Goal: Task Accomplishment & Management: Manage account settings

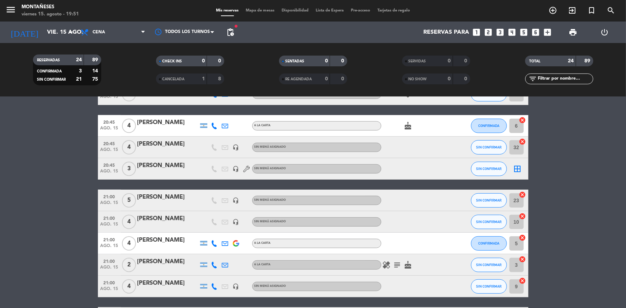
scroll to position [455, 0]
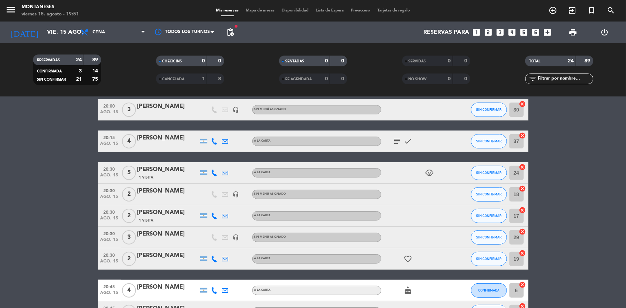
scroll to position [0, 0]
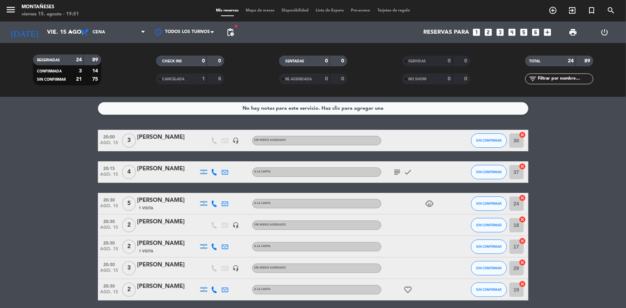
click at [225, 35] on span "pending_actions" at bounding box center [230, 32] width 14 height 14
click at [232, 34] on span "pending_actions" at bounding box center [230, 32] width 9 height 9
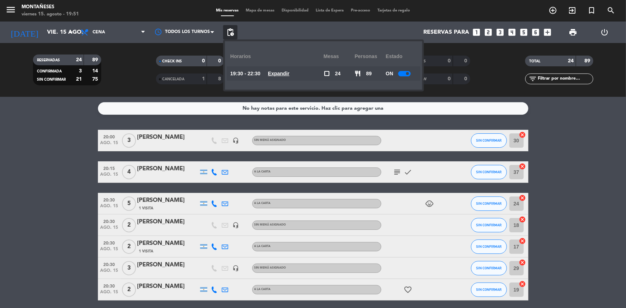
click at [405, 75] on div at bounding box center [404, 73] width 13 height 5
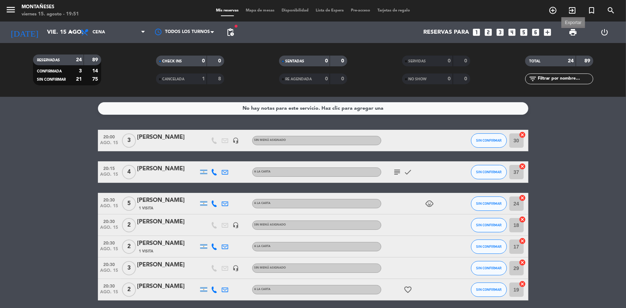
click at [575, 36] on span "print" at bounding box center [573, 32] width 9 height 9
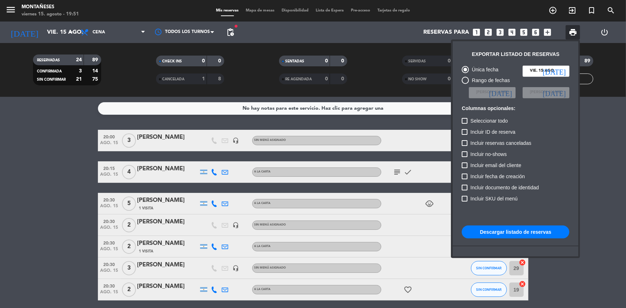
click at [517, 233] on button "Descargar listado de reservas" at bounding box center [516, 232] width 108 height 13
click at [506, 234] on button "Descargar listado de reservas" at bounding box center [516, 232] width 108 height 13
click at [553, 12] on div at bounding box center [313, 154] width 626 height 308
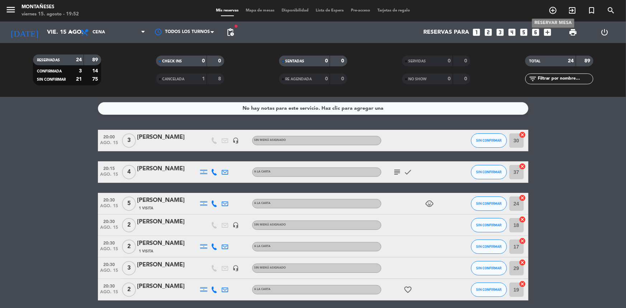
click at [553, 13] on icon "add_circle_outline" at bounding box center [553, 10] width 9 height 9
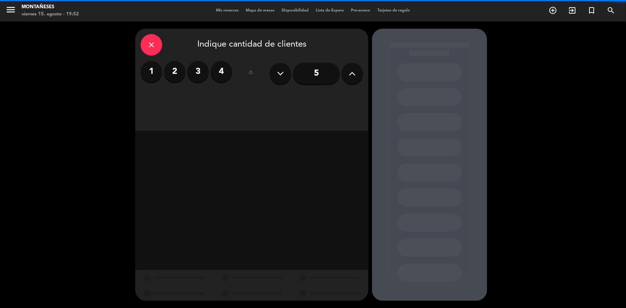
click at [345, 76] on button at bounding box center [353, 74] width 22 height 22
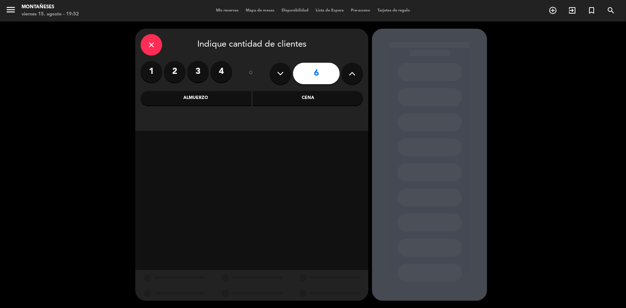
click at [345, 76] on button at bounding box center [353, 74] width 22 height 22
click at [280, 69] on icon at bounding box center [280, 73] width 7 height 11
type input "7"
click at [285, 95] on div "Cena" at bounding box center [308, 98] width 111 height 14
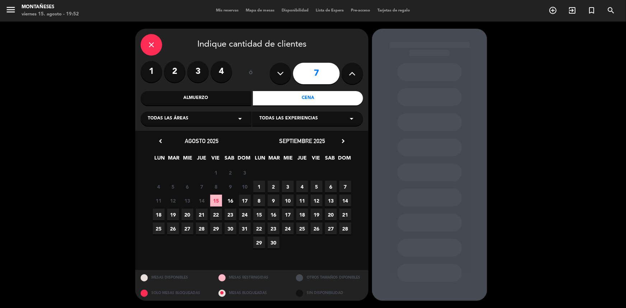
click at [186, 215] on span "20" at bounding box center [188, 215] width 12 height 12
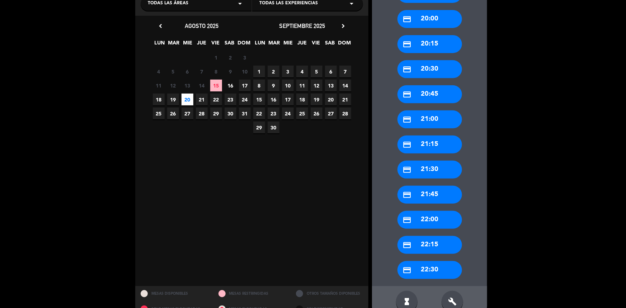
scroll to position [131, 0]
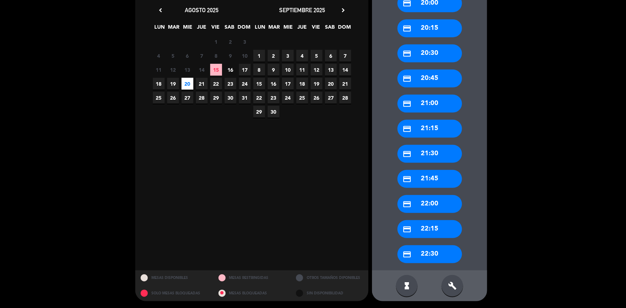
click at [452, 291] on div "build" at bounding box center [453, 286] width 22 height 22
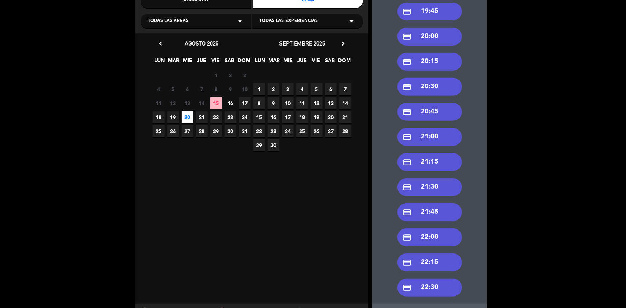
scroll to position [98, 0]
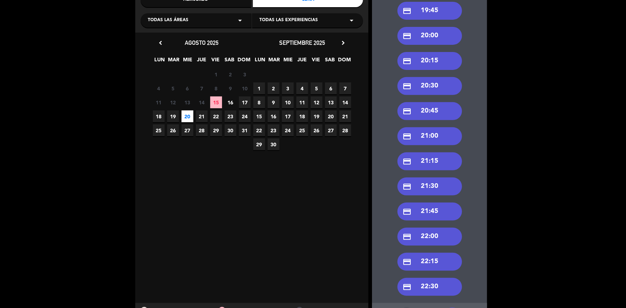
click at [438, 138] on div "credit_card 21:00" at bounding box center [430, 136] width 65 height 18
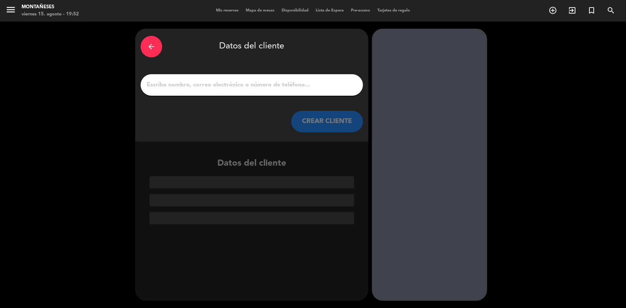
click at [287, 85] on input "1" at bounding box center [252, 85] width 212 height 10
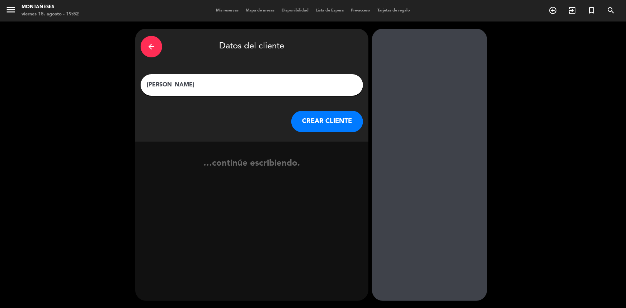
type input "[PERSON_NAME]"
click at [320, 127] on button "CREAR CLIENTE" at bounding box center [328, 122] width 72 height 22
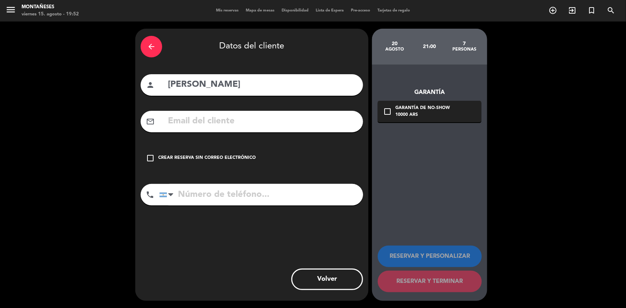
click at [228, 155] on div "Crear reserva sin correo electrónico" at bounding box center [207, 158] width 98 height 7
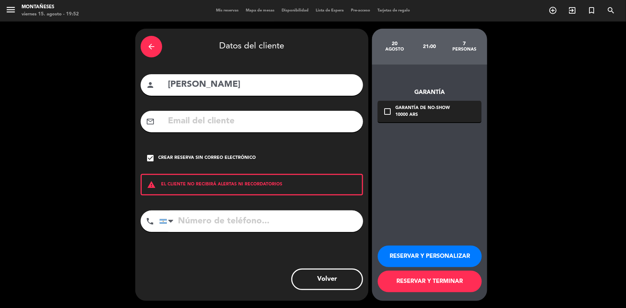
click at [411, 255] on button "RESERVAR Y PERSONALIZAR" at bounding box center [430, 257] width 104 height 22
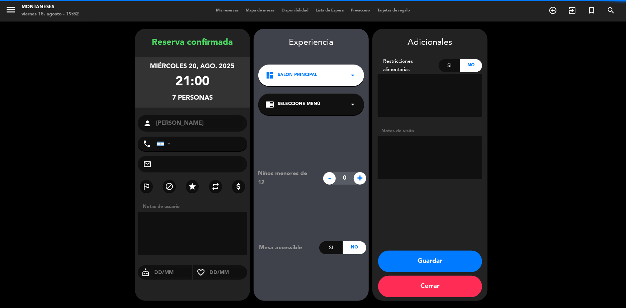
click at [416, 156] on textarea at bounding box center [430, 157] width 104 height 43
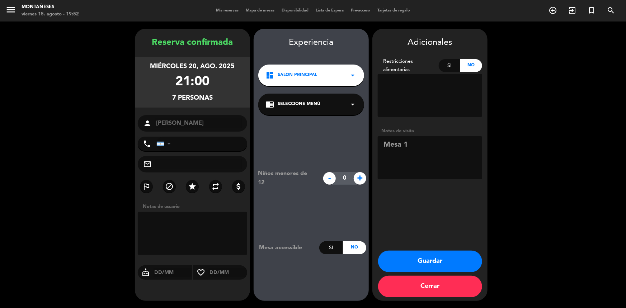
type textarea "Mesa 1"
click at [401, 252] on button "Guardar" at bounding box center [430, 262] width 104 height 22
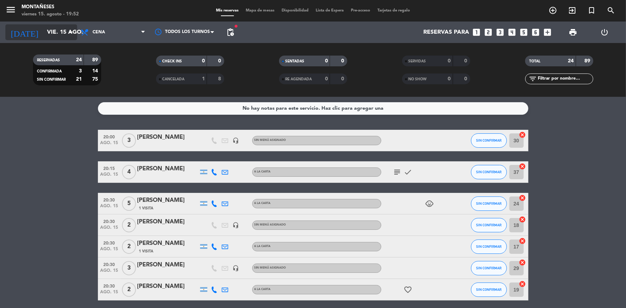
click at [56, 33] on input "vie. 15 ago." at bounding box center [81, 32] width 76 height 14
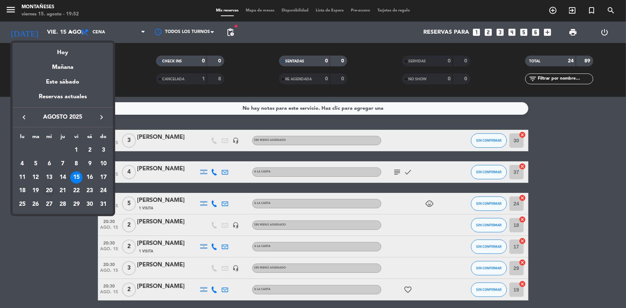
click at [45, 191] on div "20" at bounding box center [49, 191] width 12 height 12
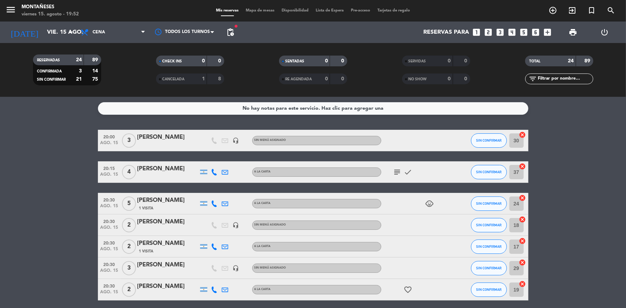
type input "mié. 20 ago."
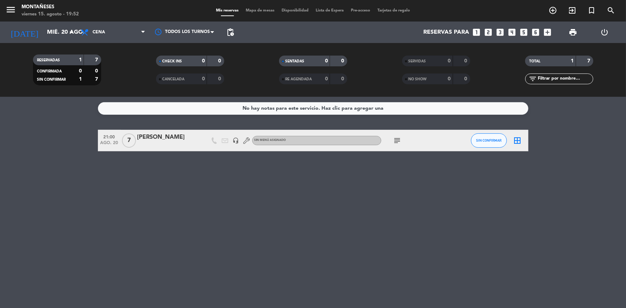
click at [57, 197] on div "No hay notas para este servicio. Haz clic para agregar una 21:00 [DATE] 7 [PERS…" at bounding box center [313, 202] width 626 height 211
click at [57, 222] on div "No hay notas para este servicio. Haz clic para agregar una 21:00 [DATE] 7 [PERS…" at bounding box center [313, 202] width 626 height 211
click at [159, 139] on div "[PERSON_NAME]" at bounding box center [167, 137] width 61 height 9
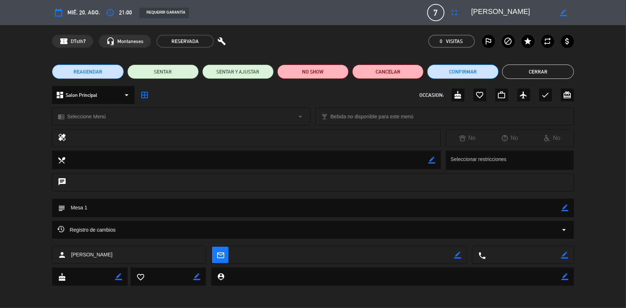
click at [433, 158] on icon "border_color" at bounding box center [432, 160] width 7 height 7
click at [565, 205] on icon "border_color" at bounding box center [565, 208] width 7 height 7
click at [531, 208] on textarea at bounding box center [313, 208] width 496 height 18
type textarea "Mesa 1. De parte [PERSON_NAME]"
click at [564, 211] on icon at bounding box center [565, 208] width 7 height 7
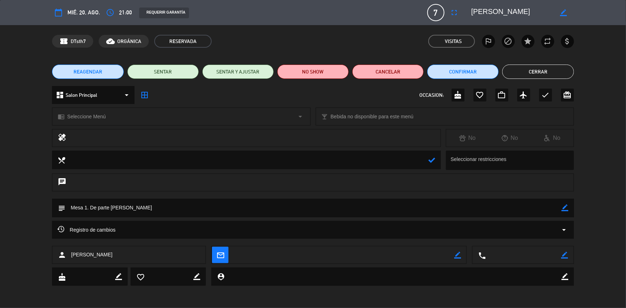
click at [519, 66] on button "Cerrar" at bounding box center [538, 72] width 71 height 14
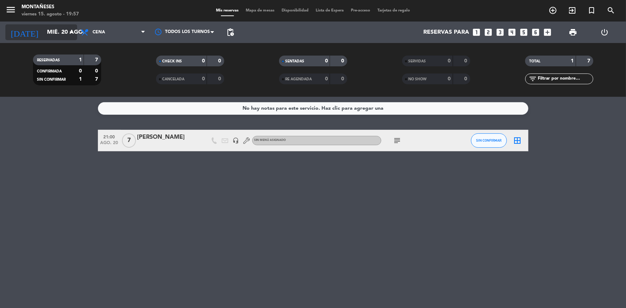
click at [44, 29] on input "mié. 20 ago." at bounding box center [81, 32] width 76 height 14
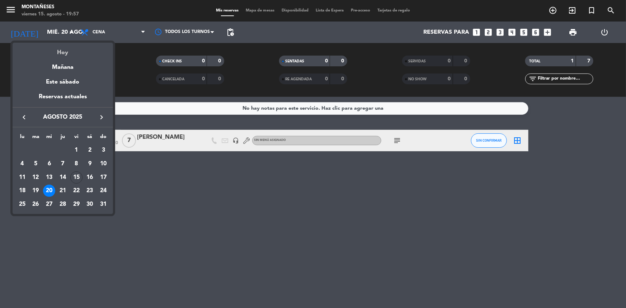
click at [65, 50] on div "Hoy" at bounding box center [63, 50] width 101 height 15
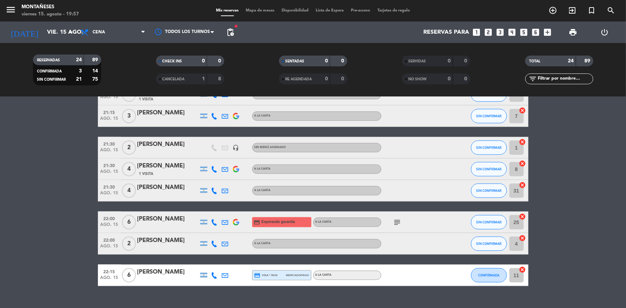
scroll to position [455, 0]
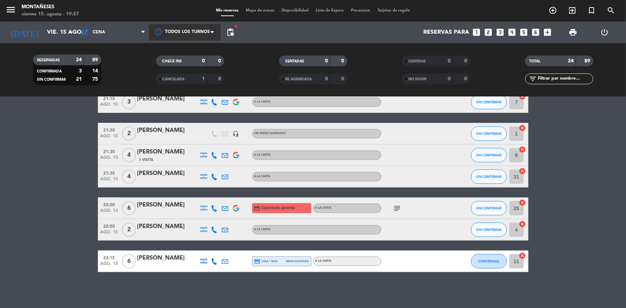
drag, startPoint x: 47, startPoint y: 274, endPoint x: 158, endPoint y: 33, distance: 265.2
click at [66, 247] on div "No hay notas para este servicio. Haz clic para agregar una 20:00 [DATE] 3 [PERS…" at bounding box center [313, 202] width 626 height 211
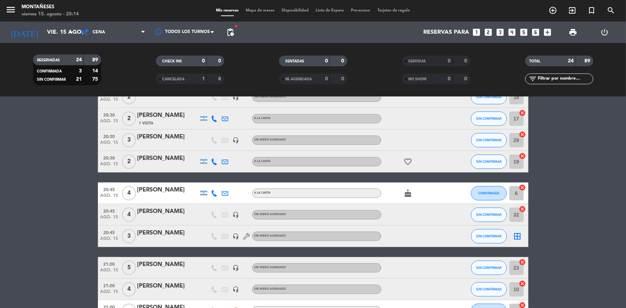
scroll to position [129, 0]
click at [64, 131] on bookings-row "20:00 [DATE] 3 [PERSON_NAME] headset_mic Sin menú asignado SIN CONFIRMAR 30 can…" at bounding box center [313, 299] width 626 height 597
click at [61, 175] on bookings-row "20:00 [DATE] 3 [PERSON_NAME] headset_mic Sin menú asignado SIN CONFIRMAR 30 can…" at bounding box center [313, 299] width 626 height 597
click at [57, 199] on bookings-row "20:00 [DATE] 3 [PERSON_NAME] headset_mic Sin menú asignado SIN CONFIRMAR 30 can…" at bounding box center [313, 299] width 626 height 597
click at [36, 277] on bookings-row "20:00 [DATE] 3 [PERSON_NAME] headset_mic Sin menú asignado SIN CONFIRMAR 30 can…" at bounding box center [313, 299] width 626 height 597
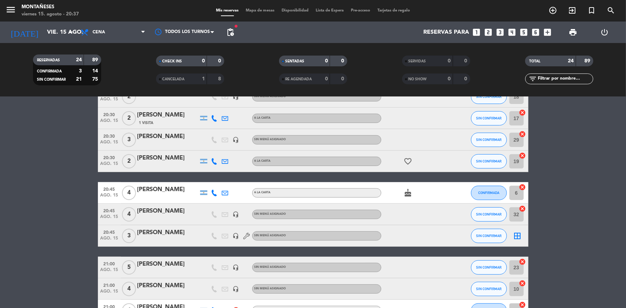
click at [238, 34] on div "Reservas para looks_one looks_two looks_3 looks_4 looks_5 looks_6 add_box" at bounding box center [396, 33] width 317 height 22
click at [233, 34] on span "pending_actions" at bounding box center [230, 32] width 9 height 9
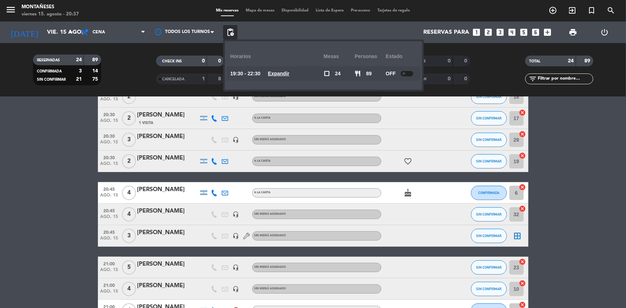
click at [24, 145] on bookings-row "20:00 [DATE] 3 [PERSON_NAME] headset_mic Sin menú asignado SIN CONFIRMAR 30 can…" at bounding box center [313, 299] width 626 height 597
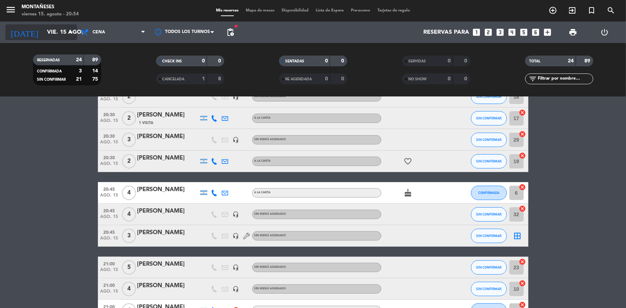
click at [54, 29] on input "vie. 15 ago." at bounding box center [81, 32] width 76 height 14
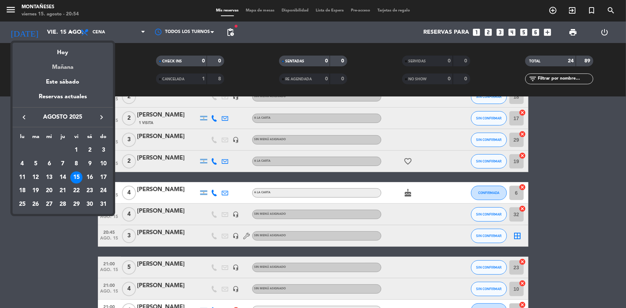
click at [61, 70] on div "Mañana" at bounding box center [63, 64] width 101 height 15
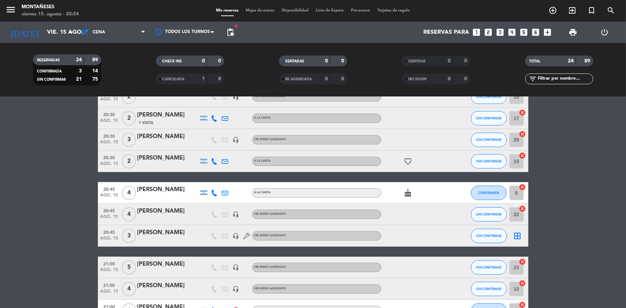
type input "sáb. 16 ago."
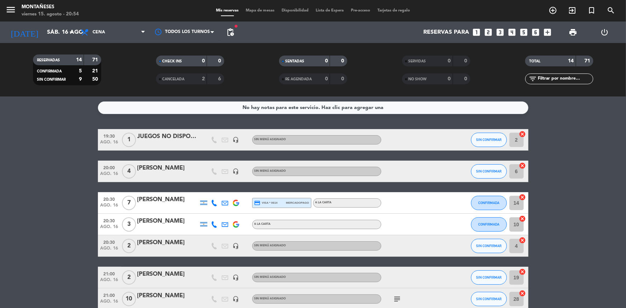
scroll to position [0, 0]
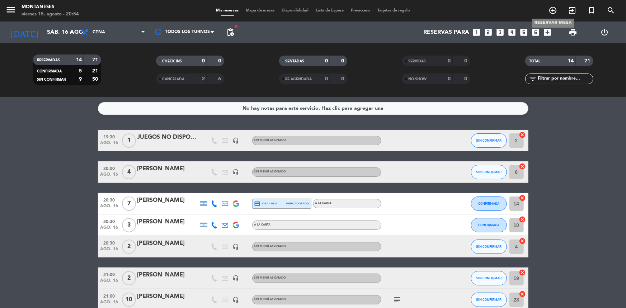
click at [554, 11] on icon "add_circle_outline" at bounding box center [553, 10] width 9 height 9
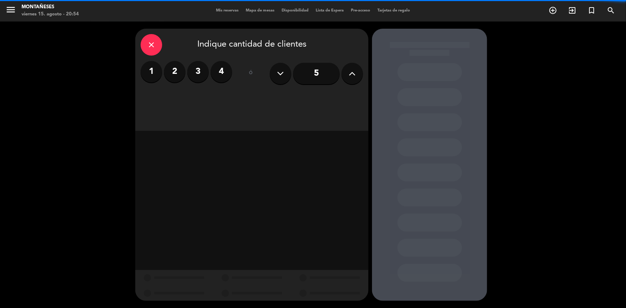
click at [221, 67] on label "4" at bounding box center [222, 72] width 22 height 22
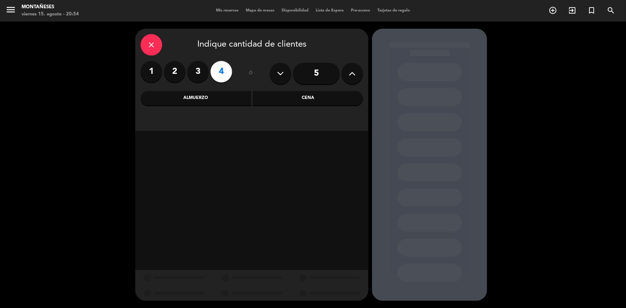
click at [288, 100] on div "Cena" at bounding box center [308, 98] width 111 height 14
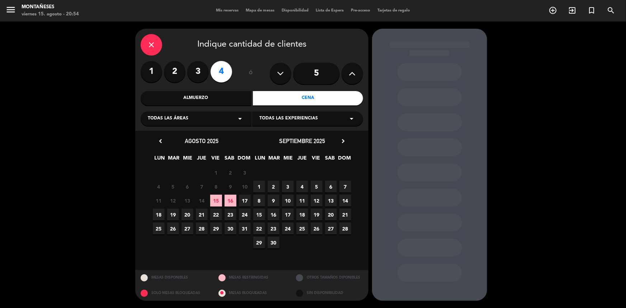
click at [233, 200] on span "16" at bounding box center [231, 201] width 12 height 12
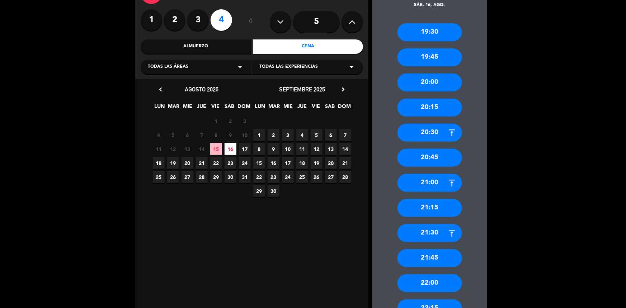
scroll to position [130, 0]
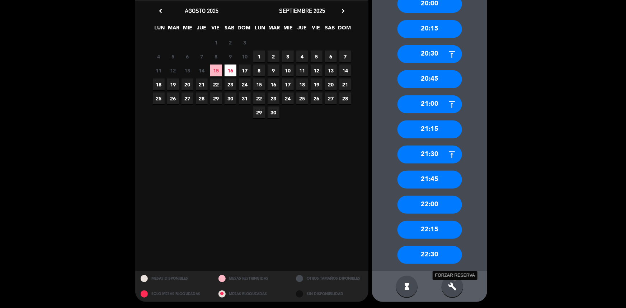
click at [454, 285] on icon "build" at bounding box center [452, 287] width 9 height 9
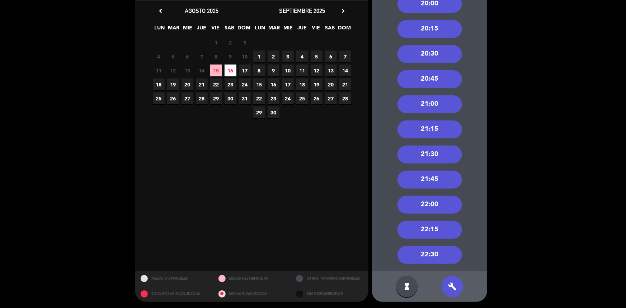
click at [420, 98] on div "21:00" at bounding box center [430, 104] width 65 height 18
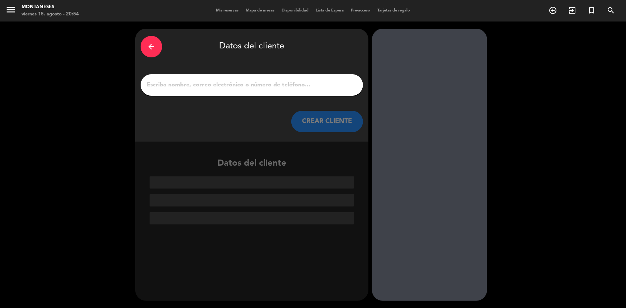
scroll to position [0, 0]
click at [312, 87] on input "1" at bounding box center [252, 85] width 212 height 10
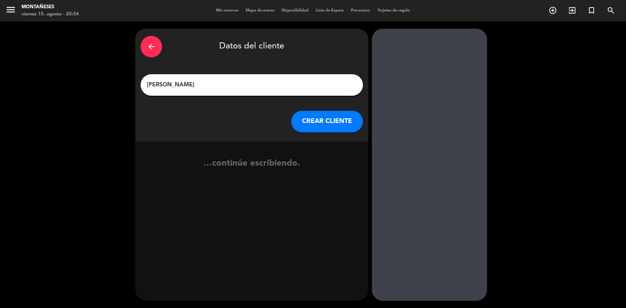
type input "[PERSON_NAME]"
click at [323, 125] on button "CREAR CLIENTE" at bounding box center [328, 122] width 72 height 22
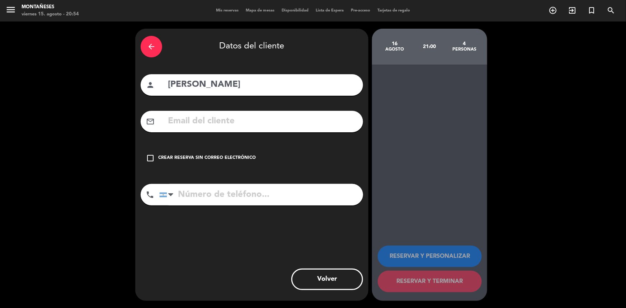
click at [241, 153] on div "check_box_outline_blank Crear reserva sin correo electrónico" at bounding box center [252, 159] width 223 height 22
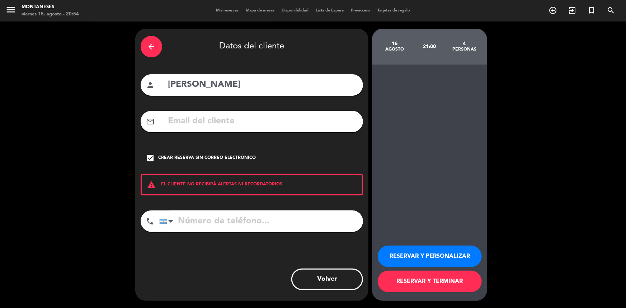
click at [402, 281] on button "RESERVAR Y TERMINAR" at bounding box center [430, 282] width 104 height 22
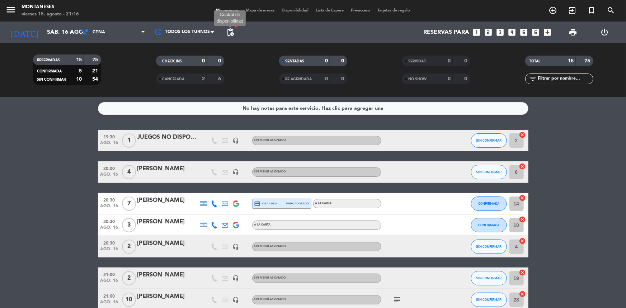
click at [233, 33] on span "pending_actions" at bounding box center [230, 32] width 9 height 9
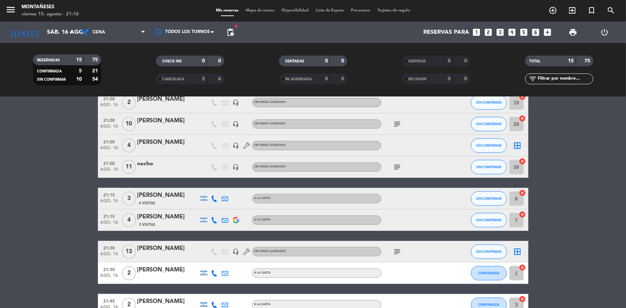
scroll to position [251, 0]
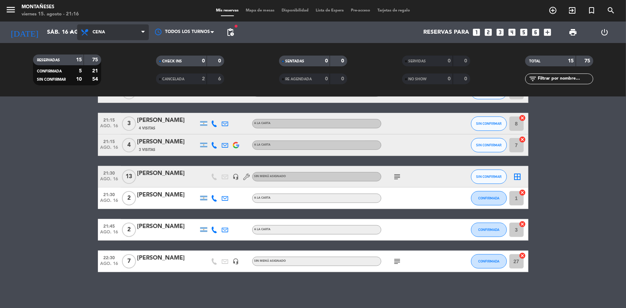
click at [95, 34] on span "Cena" at bounding box center [99, 32] width 13 height 5
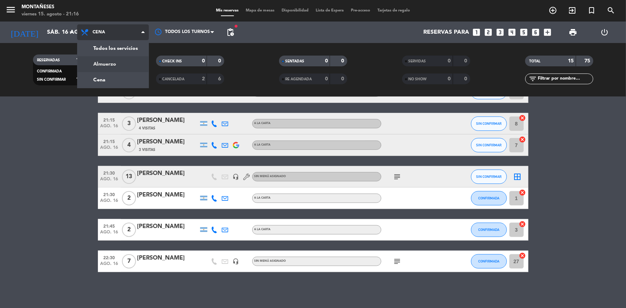
click at [105, 64] on div "menu Montañeses [DATE] 15. agosto - 21:16 Mis reservas Mapa de mesas Disponibil…" at bounding box center [313, 48] width 626 height 97
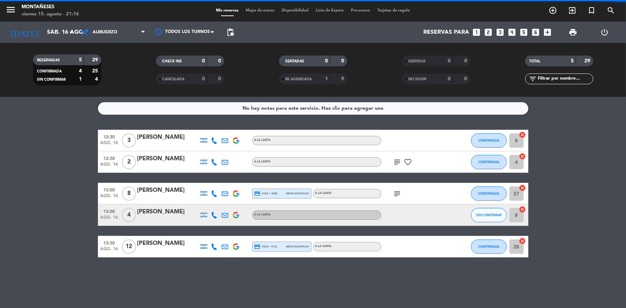
scroll to position [0, 0]
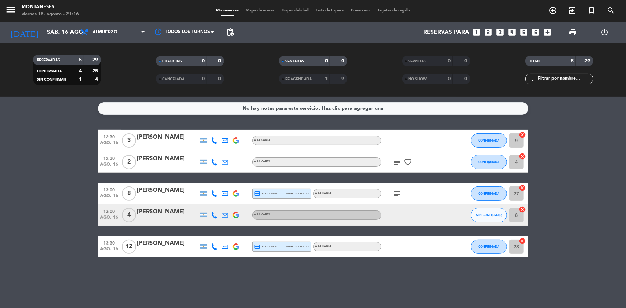
click at [50, 279] on div "No hay notas para este servicio. Haz clic para agregar una 12:30 [DATE] 3 [PERS…" at bounding box center [313, 202] width 626 height 211
click at [43, 289] on div "No hay notas para este servicio. Haz clic para agregar una 12:30 [DATE] 3 [PERS…" at bounding box center [313, 202] width 626 height 211
click at [23, 284] on div "No hay notas para este servicio. Haz clic para agregar una 12:30 [DATE] 3 [PERS…" at bounding box center [313, 202] width 626 height 211
click at [38, 245] on bookings-row "12:30 [DATE] 3 [PERSON_NAME] Rato A LA CARTA CONFIRMADA 9 cancel 12:30 [DATE] 2…" at bounding box center [313, 194] width 626 height 128
click at [30, 148] on bookings-row "12:30 [DATE] 3 [PERSON_NAME] Rato A LA CARTA CONFIRMADA 9 cancel 12:30 [DATE] 2…" at bounding box center [313, 194] width 626 height 128
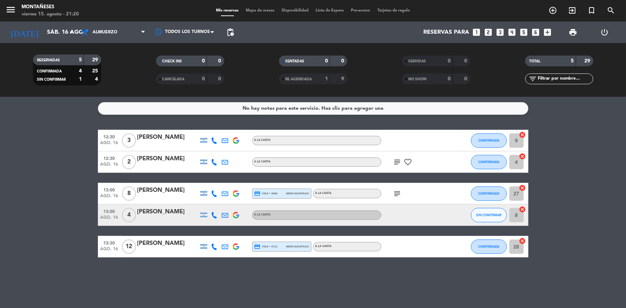
click at [46, 220] on bookings-row "12:30 [DATE] 3 [PERSON_NAME] Rato A LA CARTA CONFIRMADA 9 cancel 12:30 [DATE] 2…" at bounding box center [313, 194] width 626 height 128
click at [56, 253] on bookings-row "12:30 [DATE] 3 [PERSON_NAME] Rato A LA CARTA CONFIRMADA 9 cancel 12:30 [DATE] 2…" at bounding box center [313, 194] width 626 height 128
click at [89, 289] on div "No hay notas para este servicio. Haz clic para agregar una 12:30 [DATE] 3 [PERS…" at bounding box center [313, 202] width 626 height 211
click at [55, 284] on div "No hay notas para este servicio. Haz clic para agregar una 12:30 [DATE] 3 [PERS…" at bounding box center [313, 202] width 626 height 211
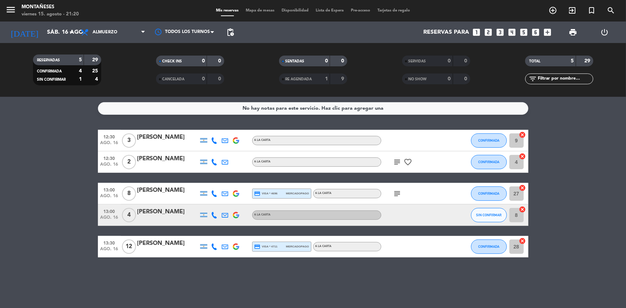
click at [103, 287] on div "No hay notas para este servicio. Haz clic para agregar una 12:30 [DATE] 3 [PERS…" at bounding box center [313, 202] width 626 height 211
click at [56, 35] on input "sáb. 16 ago." at bounding box center [81, 32] width 76 height 14
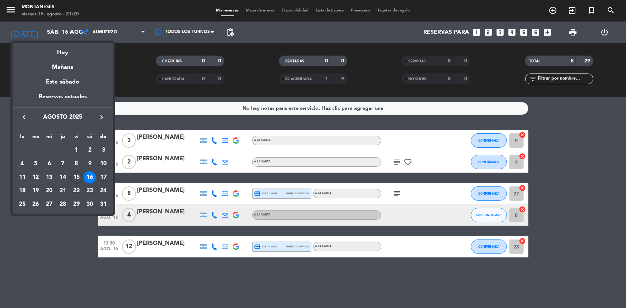
click at [105, 176] on div "17" at bounding box center [103, 178] width 12 height 12
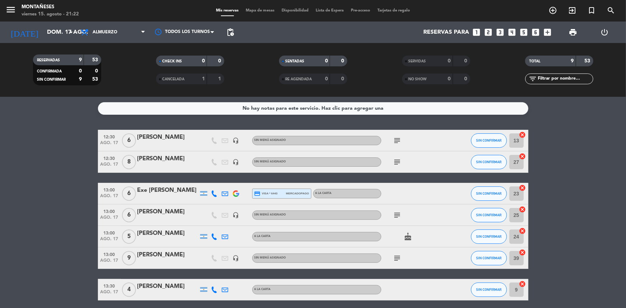
click at [60, 209] on bookings-row "12:30 [DATE] 6 [PERSON_NAME] headset_mic Sin menú asignado subject SIN CONFIRMA…" at bounding box center [313, 247] width 626 height 234
click at [33, 244] on bookings-row "12:30 [DATE] 6 [PERSON_NAME] headset_mic Sin menú asignado subject SIN CONFIRMA…" at bounding box center [313, 247] width 626 height 234
click at [46, 38] on input "dom. 17 ago." at bounding box center [81, 32] width 76 height 14
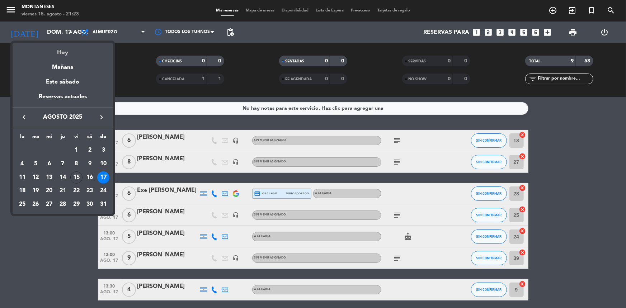
click at [58, 49] on div "Hoy" at bounding box center [63, 50] width 101 height 15
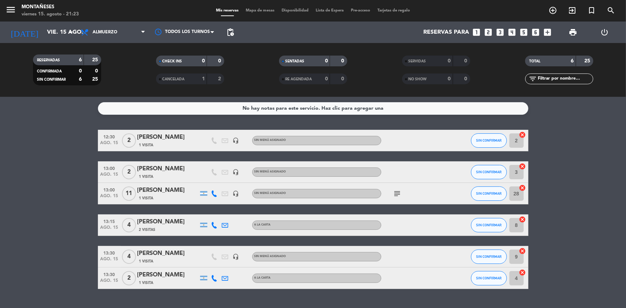
click at [58, 238] on bookings-row "12:30 [DATE] 2 [PERSON_NAME] 1 Visita headset_mic Sin menú asignado SIN CONFIRM…" at bounding box center [313, 209] width 626 height 159
click at [71, 34] on icon "arrow_drop_down" at bounding box center [71, 32] width 9 height 9
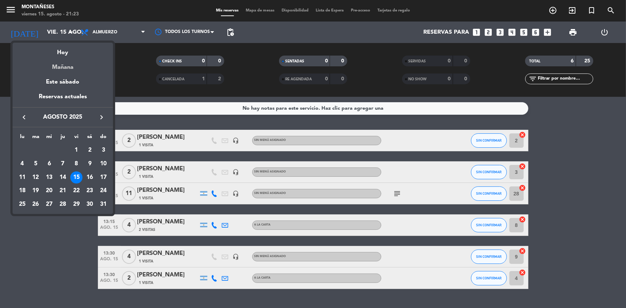
click at [79, 64] on div "Mañana" at bounding box center [63, 64] width 101 height 15
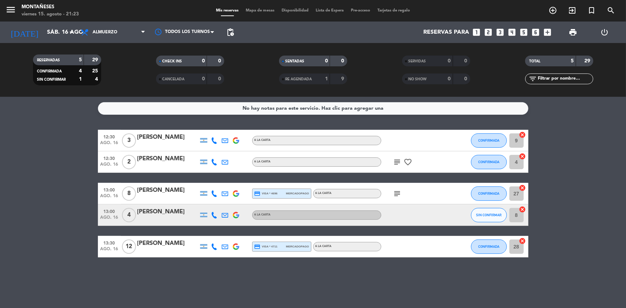
click at [47, 257] on bookings-row "12:30 [DATE] 3 [PERSON_NAME] Rato A LA CARTA CONFIRMADA 9 cancel 12:30 [DATE] 2…" at bounding box center [313, 194] width 626 height 128
click at [60, 262] on div "No hay notas para este servicio. Haz clic para agregar una 12:30 [DATE] 3 [PERS…" at bounding box center [313, 202] width 626 height 211
click at [20, 181] on bookings-row "12:30 [DATE] 3 [PERSON_NAME] Rato A LA CARTA CONFIRMADA 9 cancel 12:30 [DATE] 2…" at bounding box center [313, 194] width 626 height 128
click at [66, 29] on input "sáb. 16 ago." at bounding box center [81, 32] width 76 height 14
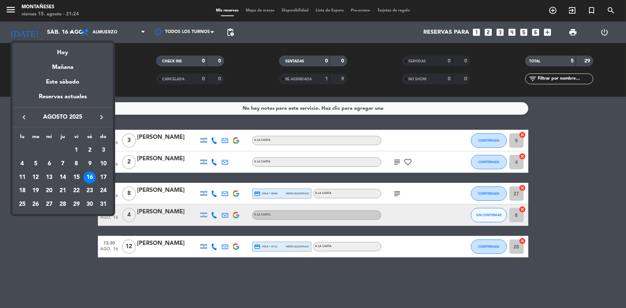
click at [103, 176] on div "17" at bounding box center [103, 178] width 12 height 12
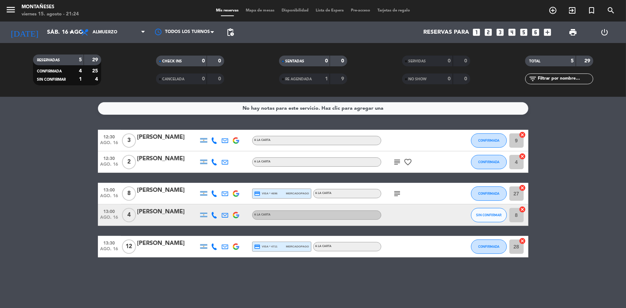
type input "dom. 17 ago."
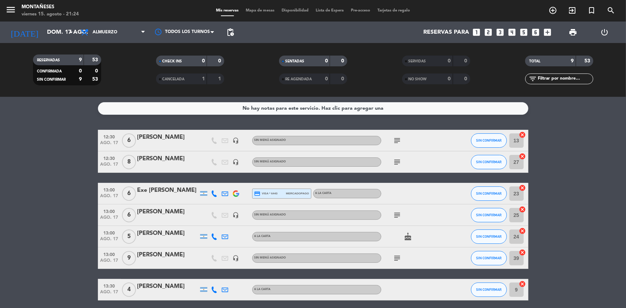
click at [31, 273] on bookings-row "12:30 [DATE] 6 [PERSON_NAME] headset_mic Sin menú asignado subject SIN CONFIRMA…" at bounding box center [313, 247] width 626 height 234
click at [51, 172] on bookings-row "12:30 [DATE] 6 [PERSON_NAME] headset_mic Sin menú asignado subject SIN CONFIRMA…" at bounding box center [313, 247] width 626 height 234
click at [45, 288] on bookings-row "12:30 [DATE] 6 [PERSON_NAME] headset_mic Sin menú asignado subject SIN CONFIRMA…" at bounding box center [313, 247] width 626 height 234
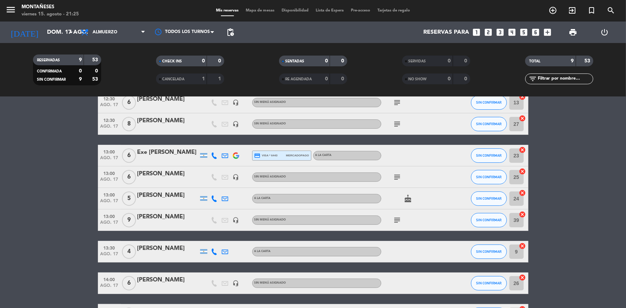
scroll to position [91, 0]
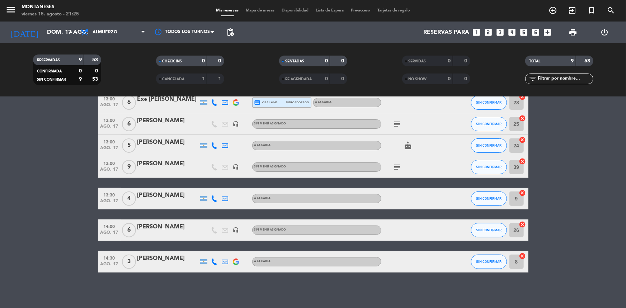
click at [395, 118] on div "subject" at bounding box center [414, 123] width 65 height 21
click at [395, 126] on icon "subject" at bounding box center [397, 124] width 9 height 9
click at [29, 259] on bookings-row "12:30 [DATE] 6 [PERSON_NAME] headset_mic Sin menú asignado subject SIN CONFIRMA…" at bounding box center [313, 156] width 626 height 234
click at [397, 168] on icon "subject" at bounding box center [397, 167] width 9 height 9
click at [46, 215] on bookings-row "12:30 [DATE] 6 [PERSON_NAME] headset_mic Sin menú asignado subject SIN CONFIRMA…" at bounding box center [313, 156] width 626 height 234
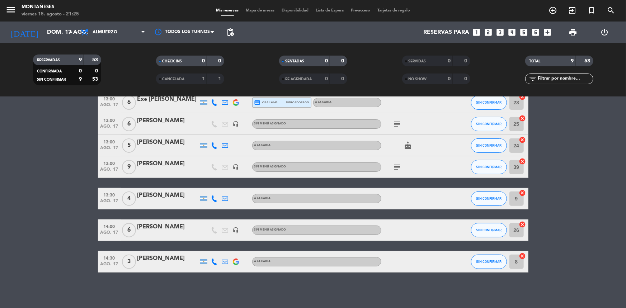
click at [7, 291] on div "No hay notas para este servicio. Haz clic para agregar una 12:30 [DATE] 6 [PERS…" at bounding box center [313, 202] width 626 height 211
click at [14, 278] on div "No hay notas para este servicio. Haz clic para agregar una 12:30 [DATE] 6 [PERS…" at bounding box center [313, 202] width 626 height 211
click at [59, 237] on bookings-row "12:30 [DATE] 6 [PERSON_NAME] headset_mic Sin menú asignado subject SIN CONFIRMA…" at bounding box center [313, 156] width 626 height 234
click at [59, 214] on bookings-row "12:30 [DATE] 6 [PERSON_NAME] headset_mic Sin menú asignado subject SIN CONFIRMA…" at bounding box center [313, 156] width 626 height 234
click at [52, 200] on bookings-row "12:30 [DATE] 6 [PERSON_NAME] headset_mic Sin menú asignado subject SIN CONFIRMA…" at bounding box center [313, 156] width 626 height 234
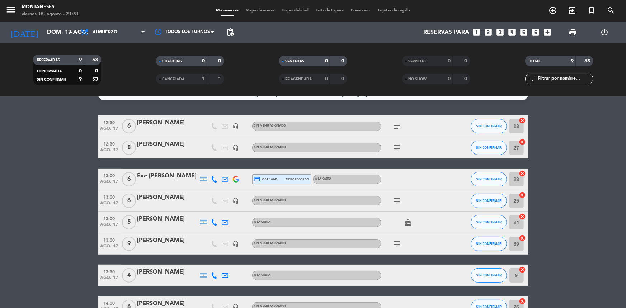
scroll to position [0, 0]
